Goal: Task Accomplishment & Management: Use online tool/utility

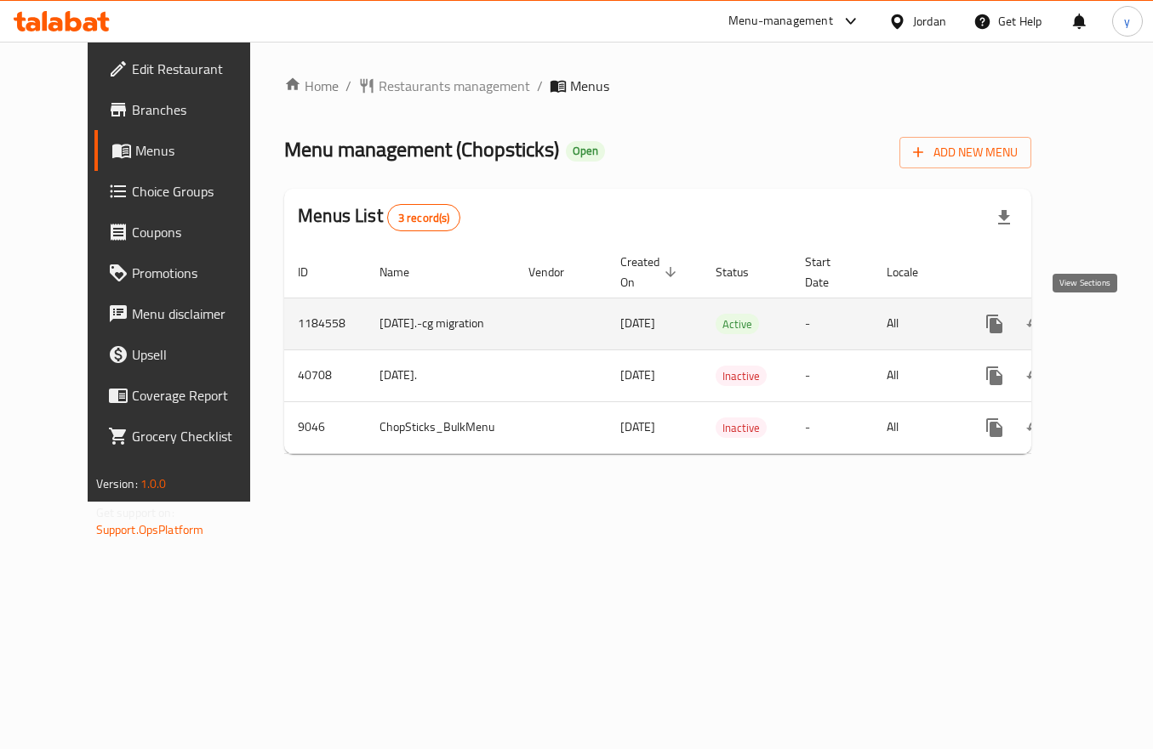
click at [1097, 329] on link "enhanced table" at bounding box center [1116, 324] width 41 height 41
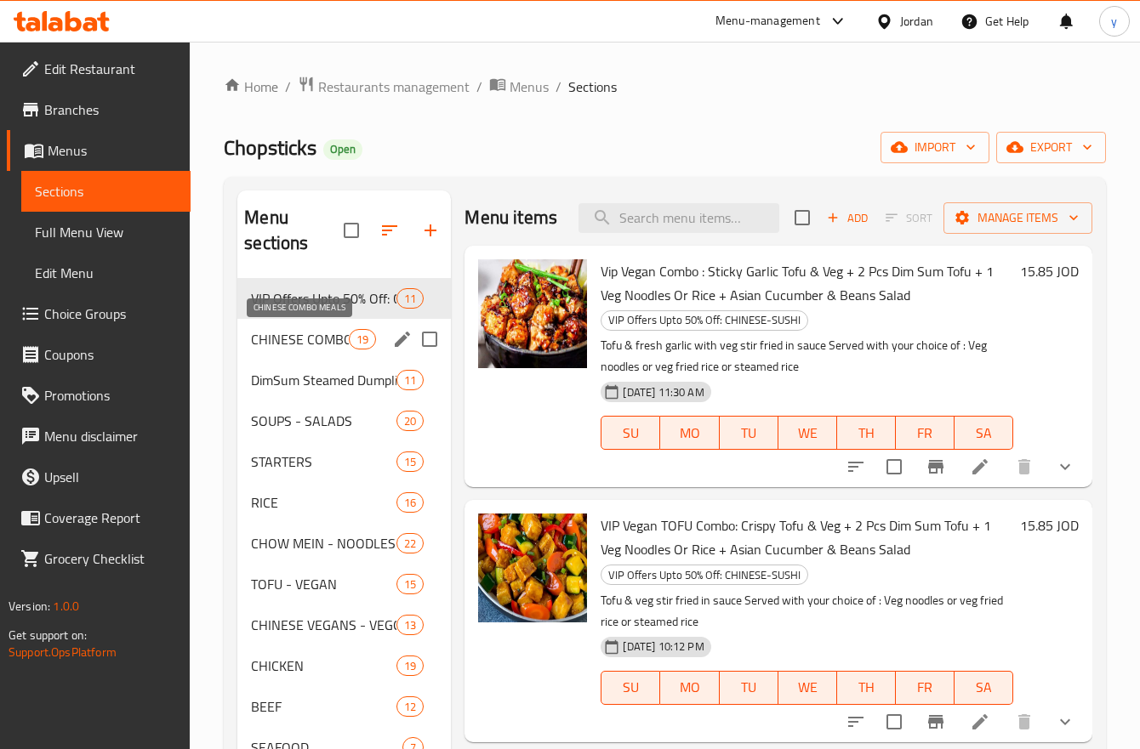
click at [336, 335] on span "CHINESE COMBO MEALS" at bounding box center [300, 339] width 98 height 20
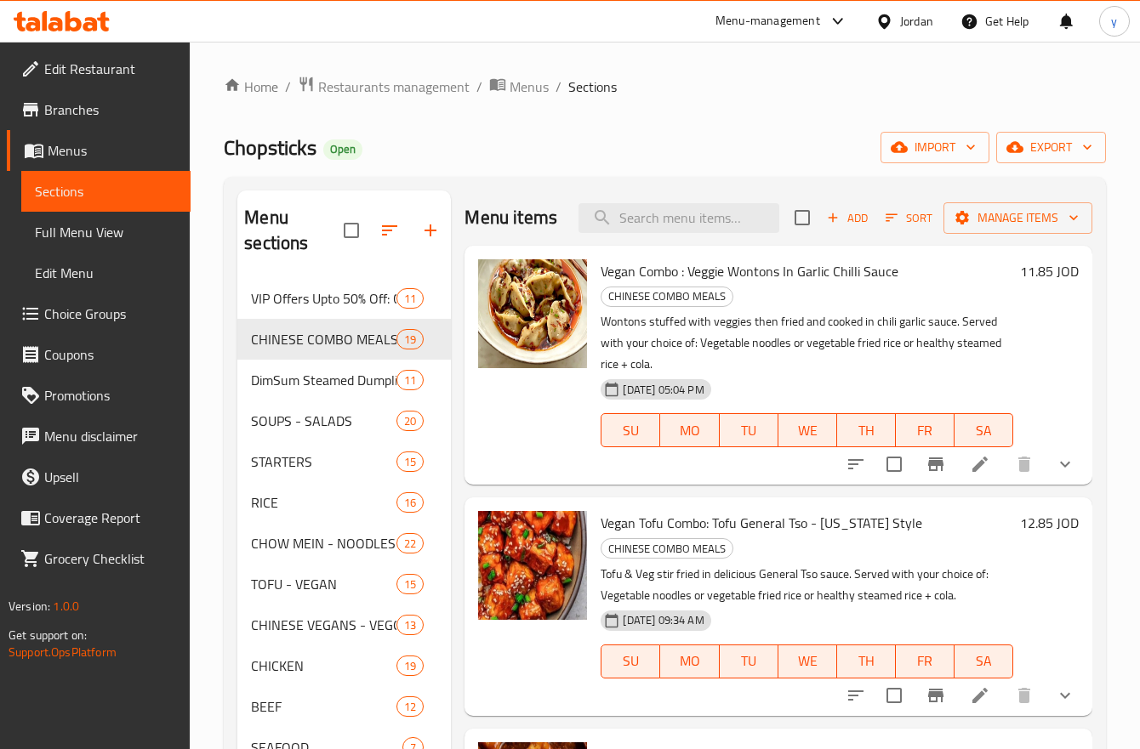
click at [66, 309] on span "Choice Groups" at bounding box center [110, 314] width 133 height 20
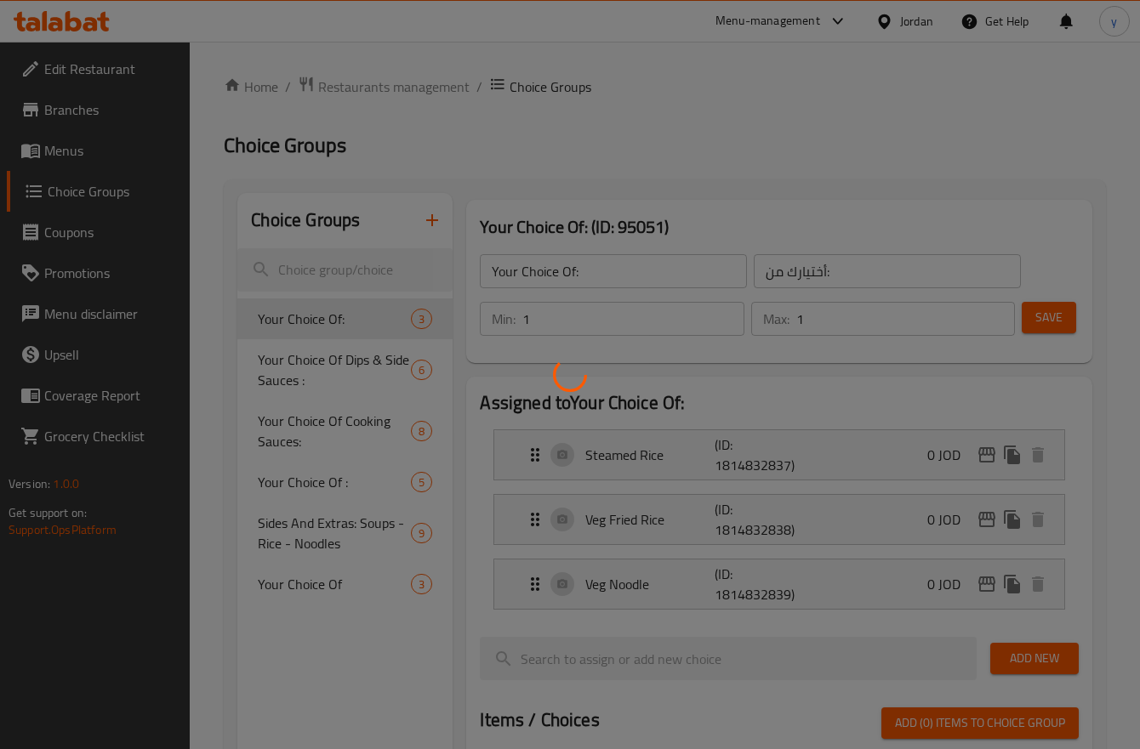
click at [311, 360] on div at bounding box center [570, 374] width 1140 height 749
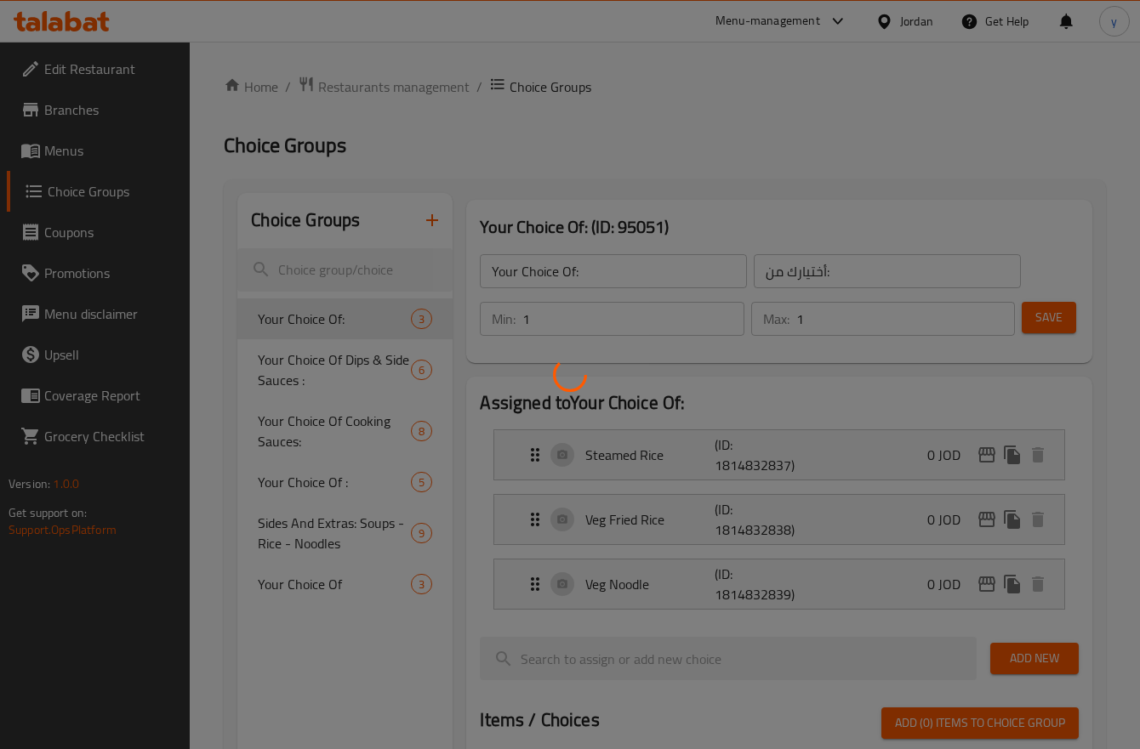
click at [374, 367] on div at bounding box center [570, 374] width 1140 height 749
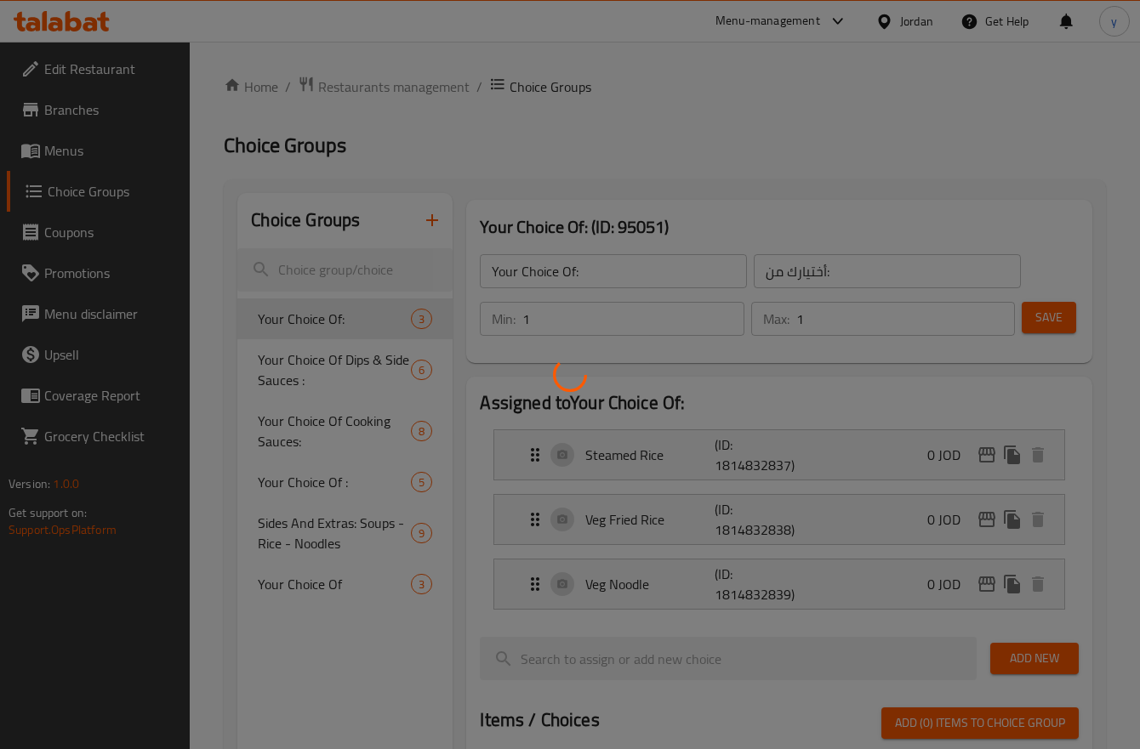
click at [374, 367] on div at bounding box center [570, 374] width 1140 height 749
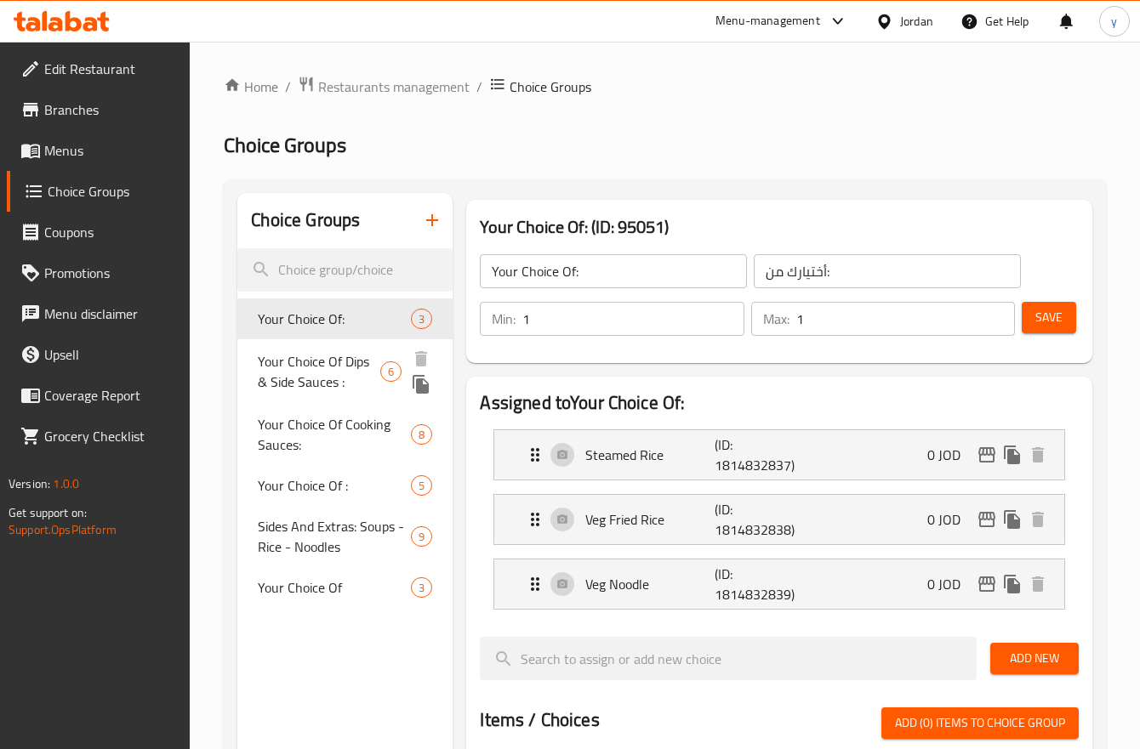
click at [280, 385] on span "Your Choice Of Dips & Side Sauces :" at bounding box center [319, 371] width 122 height 41
click at [282, 380] on span "Your Choice Of Dips & Side Sauces :" at bounding box center [319, 371] width 122 height 41
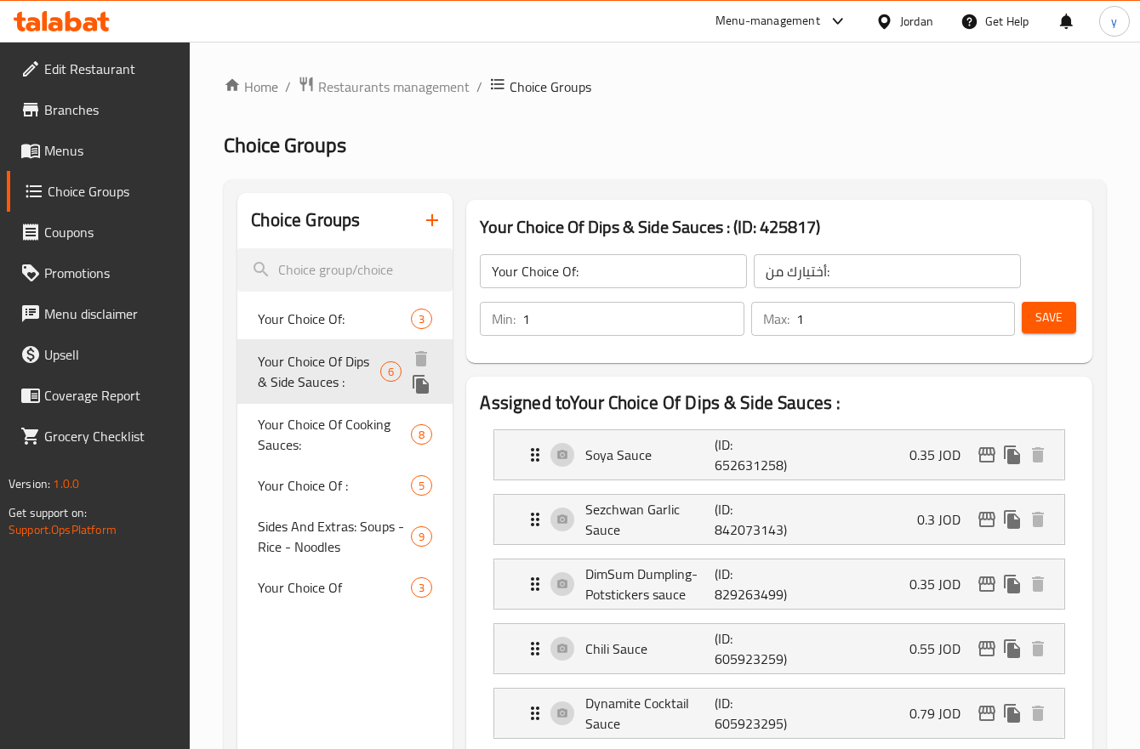
type input "Your Choice Of Dips & Side Sauces :"
type input "اختيارك من الصلصات الجانبية والغموس:"
type input "0"
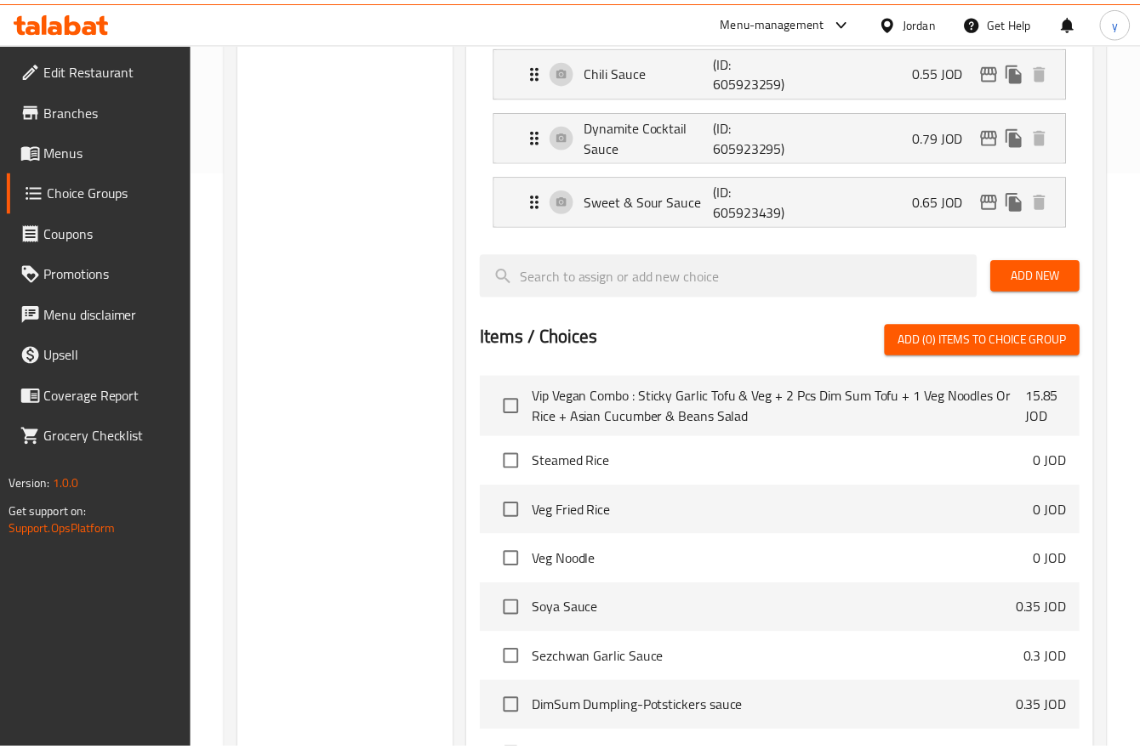
scroll to position [834, 0]
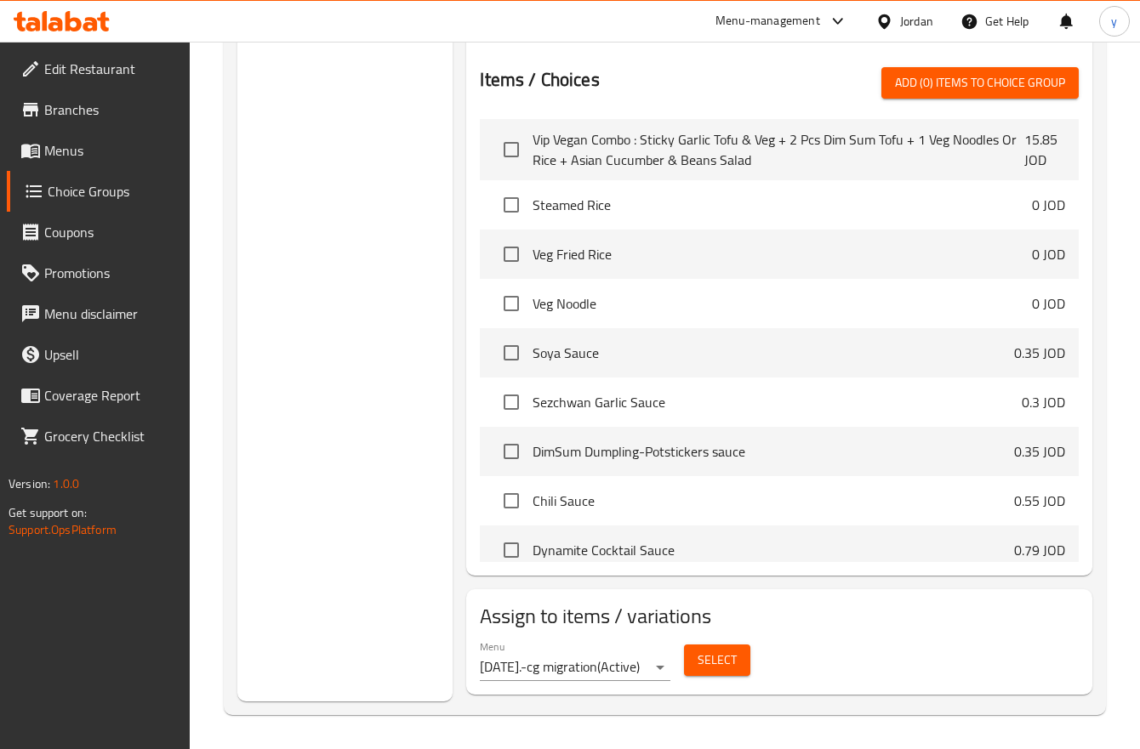
click at [72, 28] on icon at bounding box center [73, 21] width 16 height 20
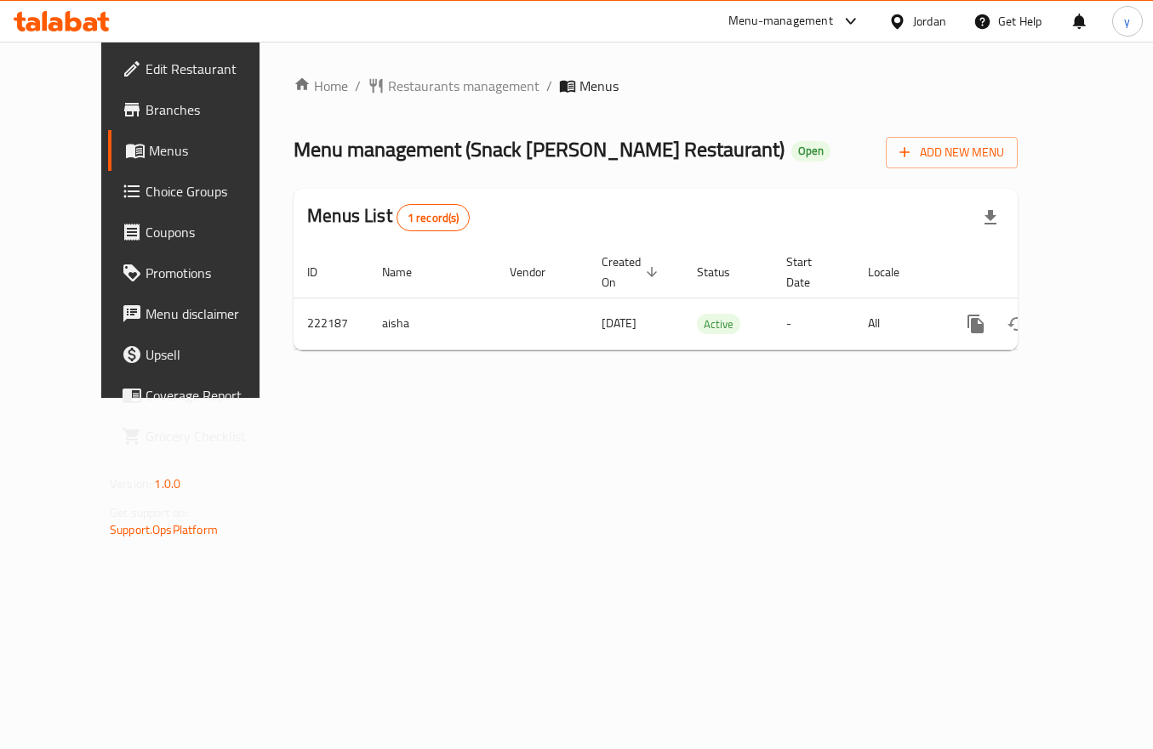
click at [145, 196] on span "Choice Groups" at bounding box center [212, 191] width 134 height 20
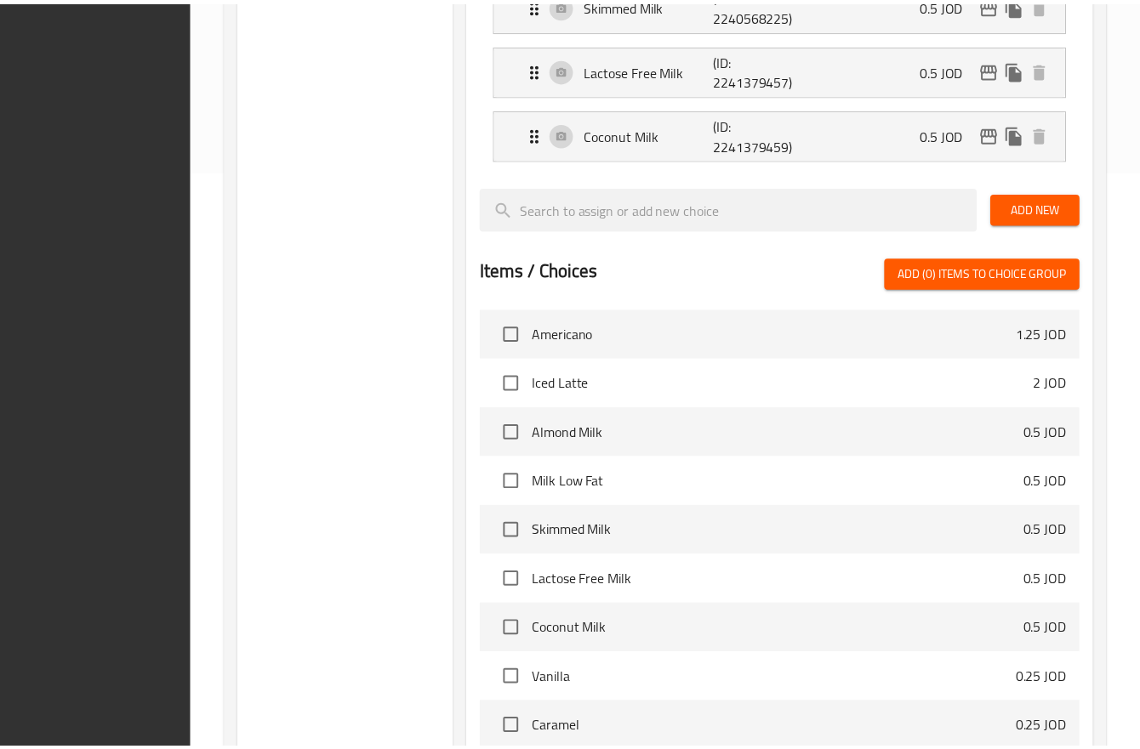
scroll to position [768, 0]
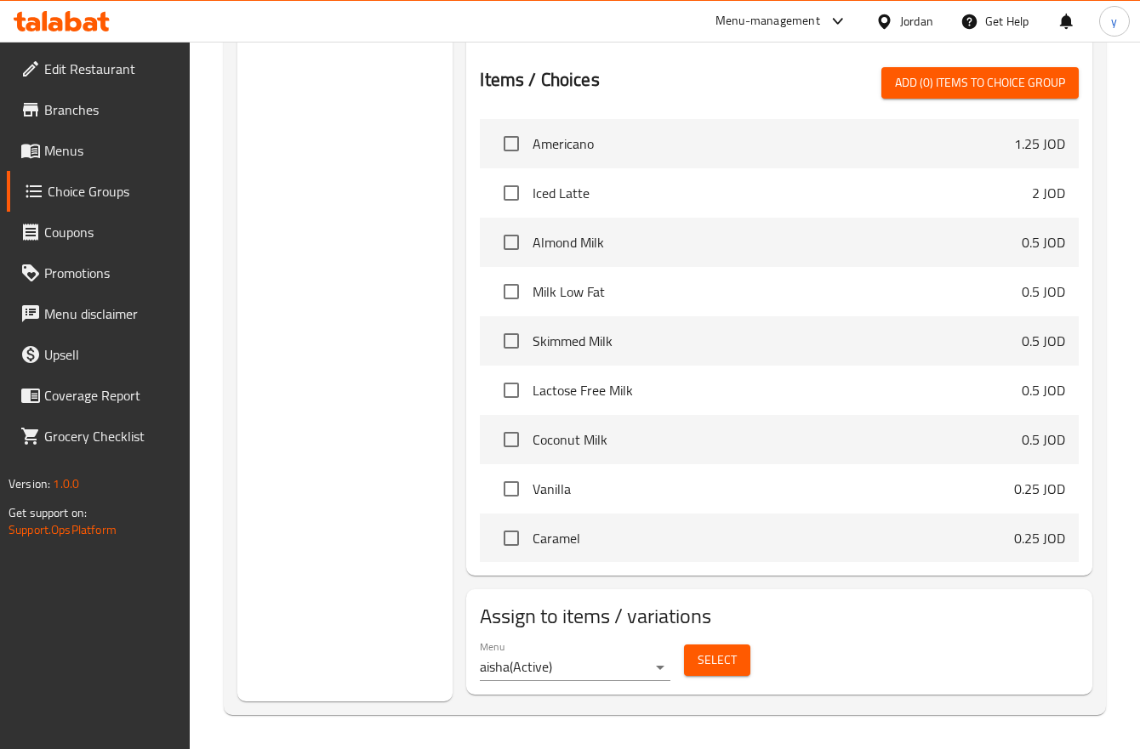
click at [75, 20] on icon at bounding box center [73, 21] width 16 height 20
